Goal: Task Accomplishment & Management: Manage account settings

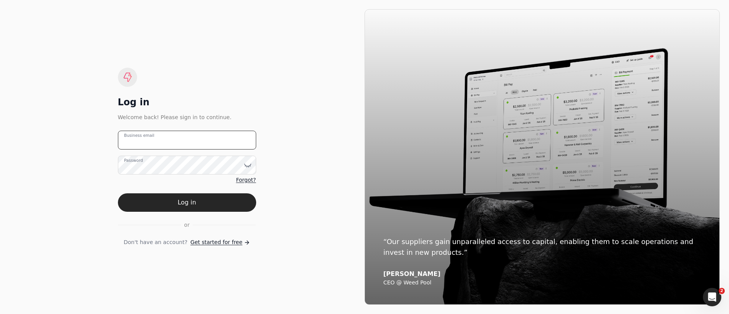
click at [162, 139] on email "Business email" at bounding box center [187, 140] width 138 height 19
type email "[EMAIL_ADDRESS][DOMAIN_NAME]"
click at [249, 167] on icon at bounding box center [248, 165] width 8 height 8
click at [103, 170] on div "Log in Welcome back! Please sign in to continue. [EMAIL_ADDRESS][DOMAIN_NAME] B…" at bounding box center [186, 156] width 355 height 295
click at [107, 167] on div "Log in Welcome back! Please sign in to continue. [EMAIL_ADDRESS][DOMAIN_NAME] B…" at bounding box center [186, 156] width 355 height 295
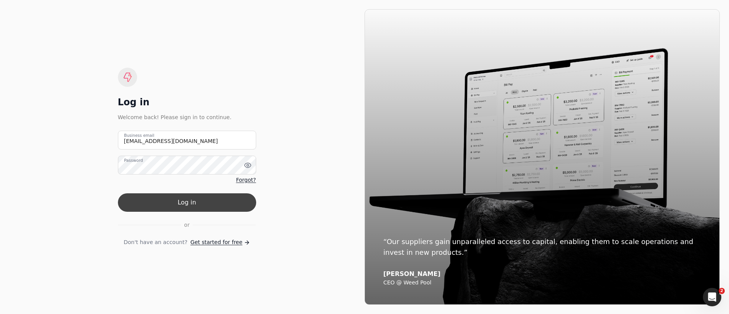
click at [147, 202] on button "Log in" at bounding box center [187, 202] width 138 height 18
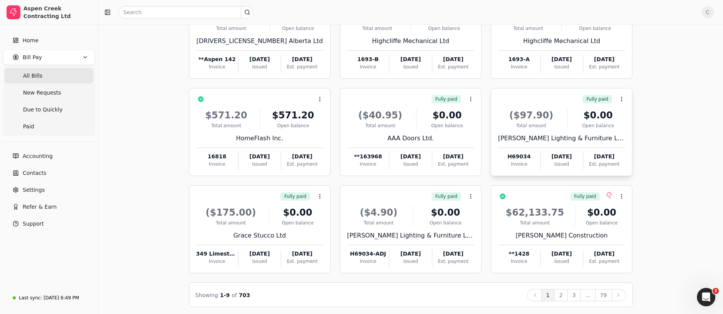
scroll to position [103, 0]
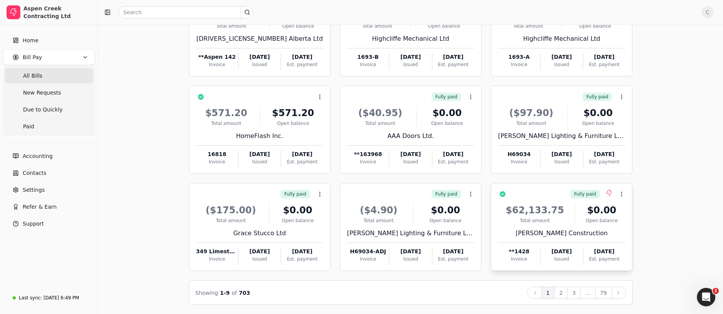
click at [562, 191] on div "Fully paid Context Menu Button" at bounding box center [567, 193] width 116 height 13
click at [626, 212] on li "Open" at bounding box center [659, 213] width 94 height 14
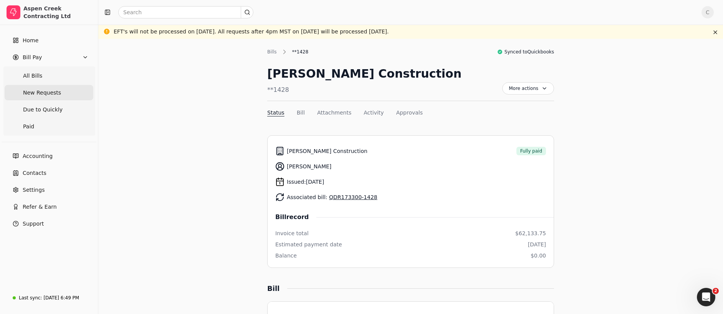
click at [31, 93] on span "New Requests" at bounding box center [42, 93] width 38 height 8
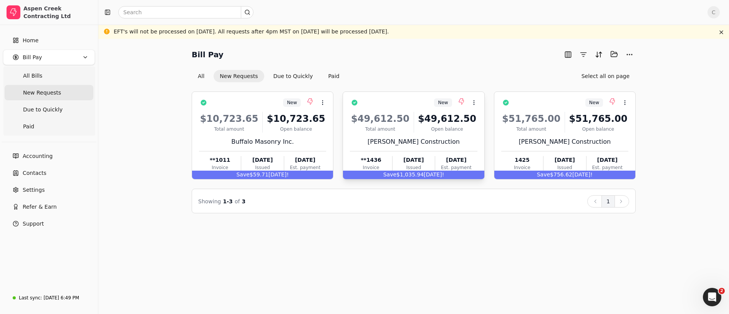
click at [406, 106] on div "New Context Menu Button" at bounding box center [419, 102] width 116 height 13
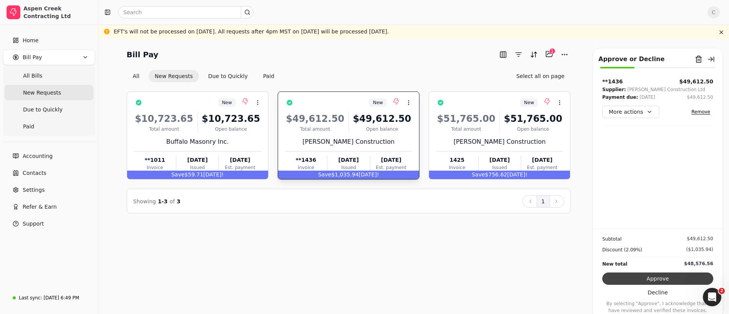
click at [625, 280] on button "Approve" at bounding box center [657, 278] width 111 height 12
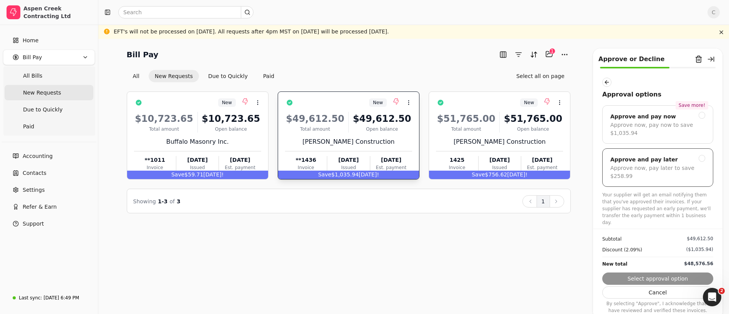
click at [701, 158] on div at bounding box center [702, 158] width 7 height 7
click at [651, 278] on button "Submit approval" at bounding box center [657, 278] width 111 height 12
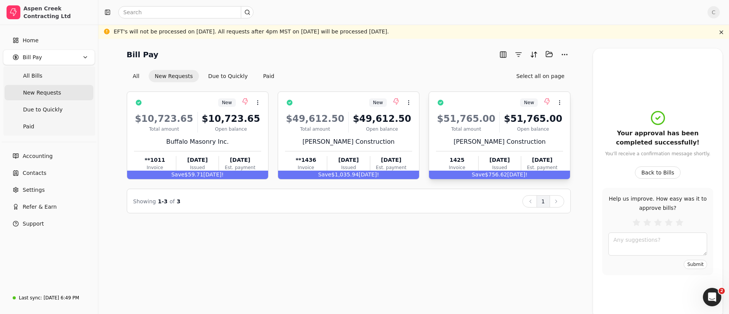
click at [485, 106] on div "New Context Menu Button" at bounding box center [505, 102] width 116 height 13
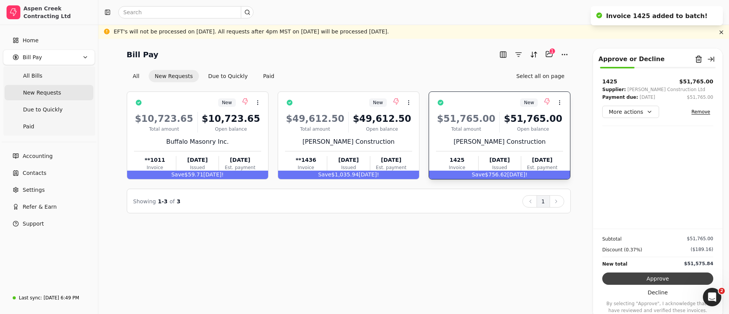
click at [650, 280] on button "Approve" at bounding box center [657, 278] width 111 height 12
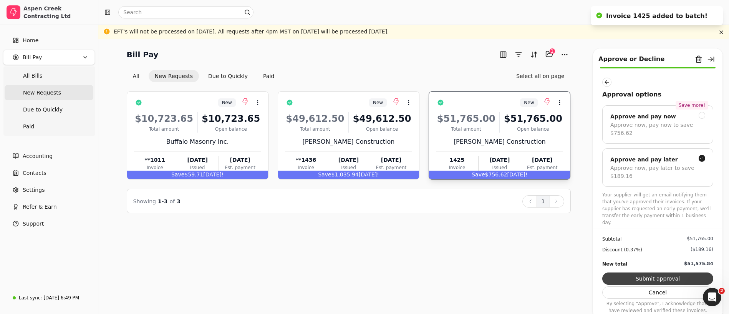
click at [664, 278] on button "Submit approval" at bounding box center [657, 278] width 111 height 12
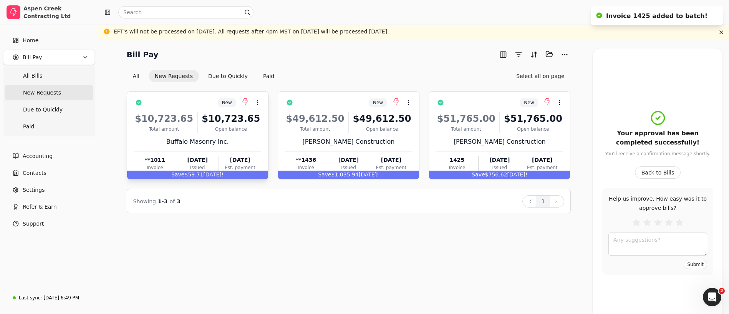
click at [193, 103] on div "New Context Menu Button" at bounding box center [203, 102] width 116 height 13
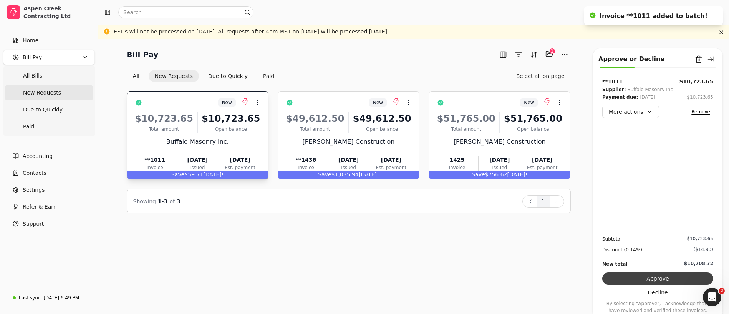
click at [651, 280] on button "Approve" at bounding box center [657, 278] width 111 height 12
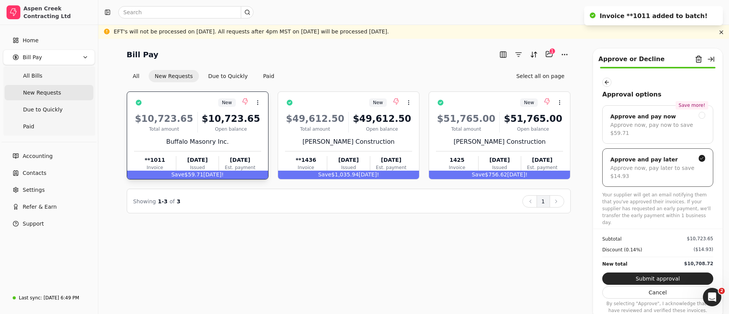
click at [628, 164] on div "Approve now, pay later to save $14.93" at bounding box center [657, 172] width 95 height 16
click at [661, 278] on button "Submit approval" at bounding box center [657, 278] width 111 height 12
